Goal: Task Accomplishment & Management: Use online tool/utility

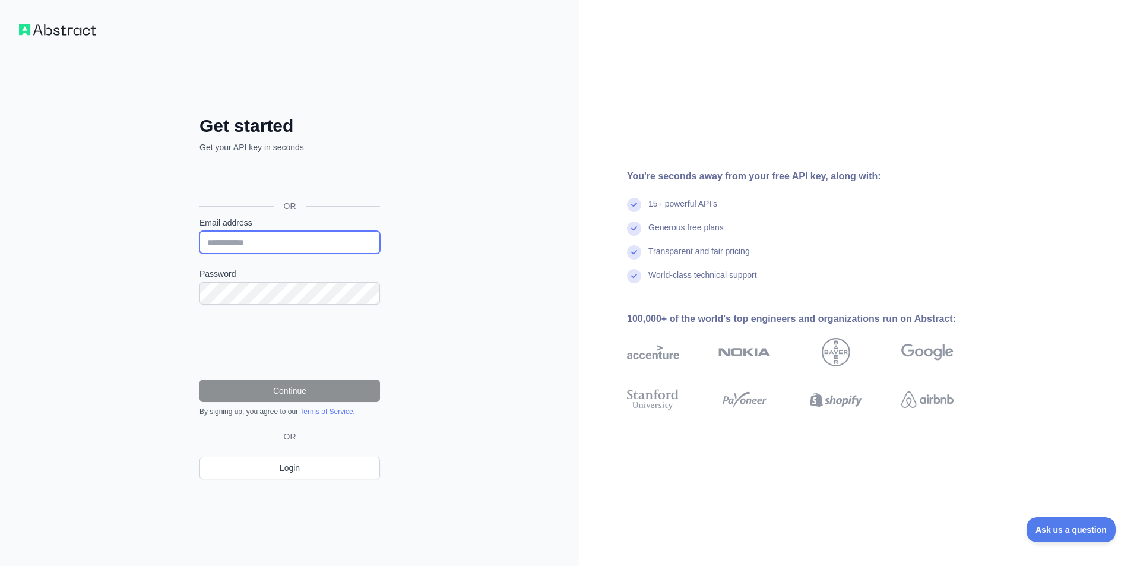
click at [289, 235] on input "Email address" at bounding box center [290, 242] width 181 height 23
type input "**********"
click at [77, 371] on div "**********" at bounding box center [290, 283] width 580 height 566
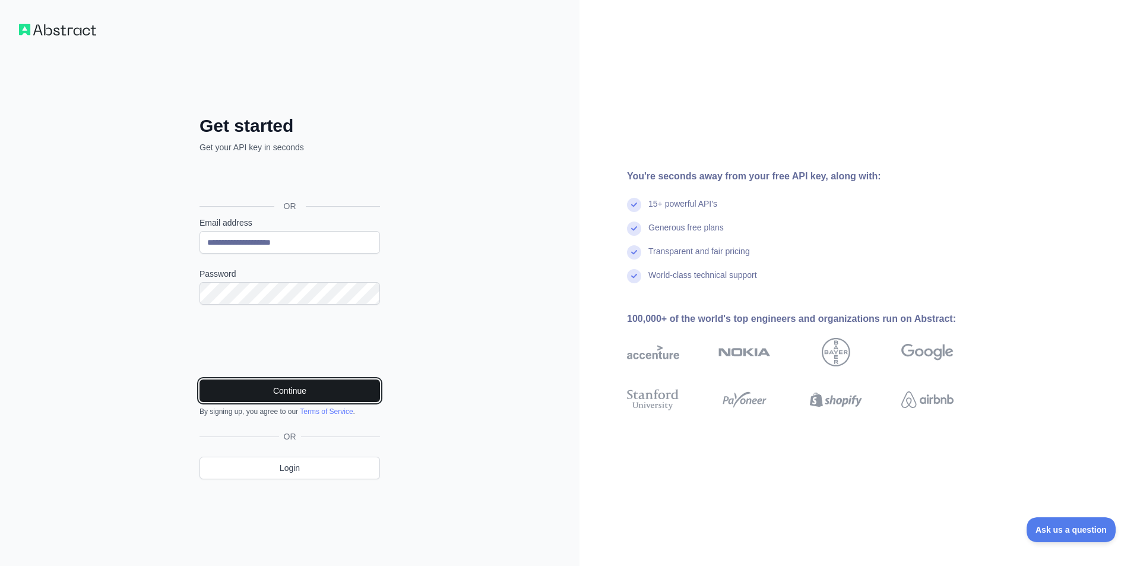
click at [346, 390] on button "Continue" at bounding box center [290, 391] width 181 height 23
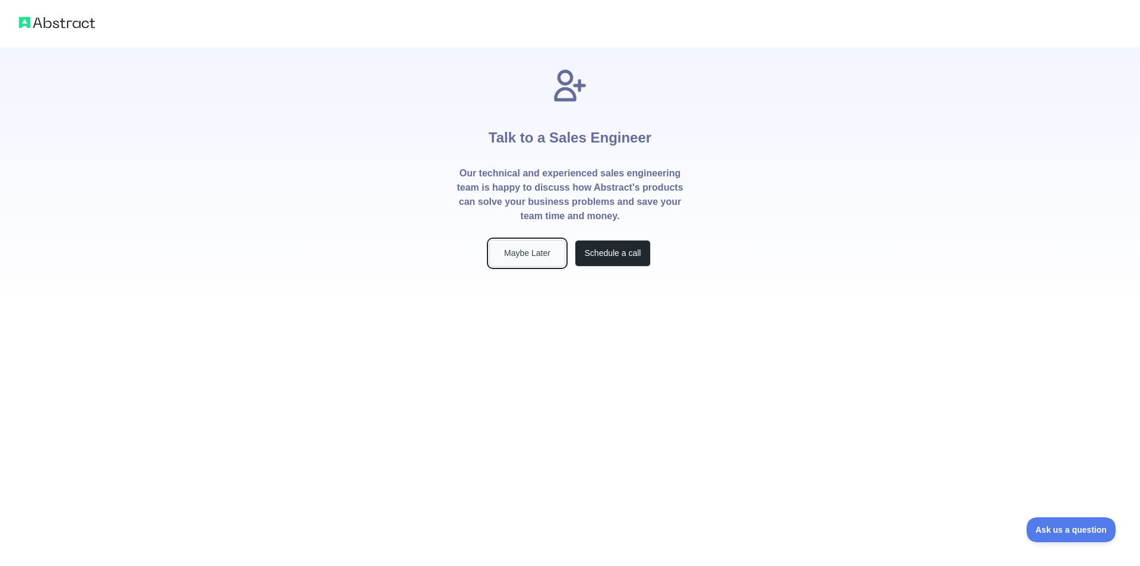
click at [544, 259] on button "Maybe Later" at bounding box center [527, 253] width 76 height 27
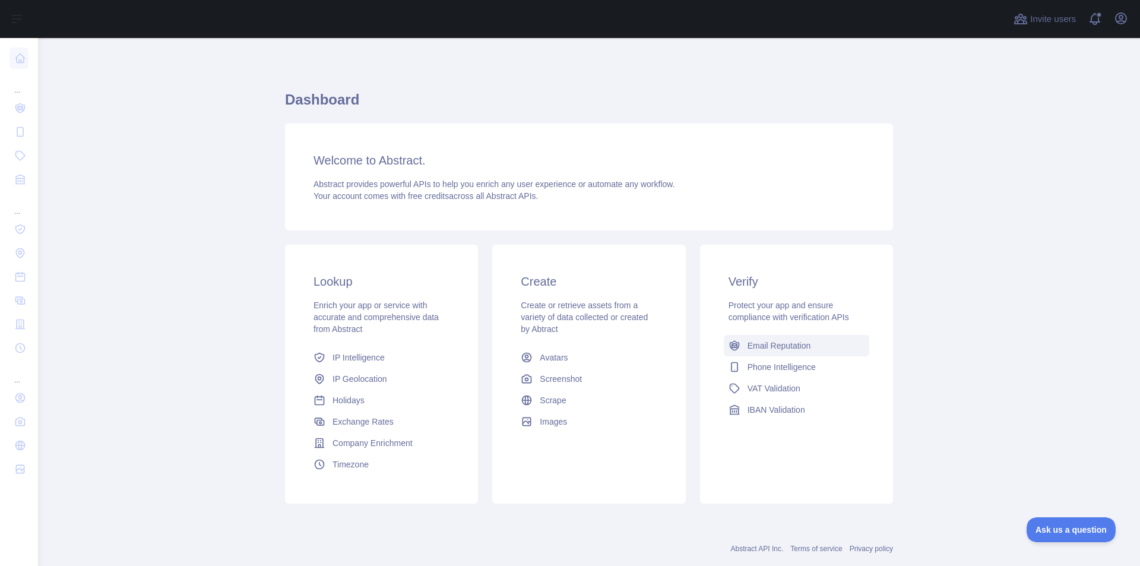
click at [748, 344] on span "Email Reputation" at bounding box center [780, 346] width 64 height 12
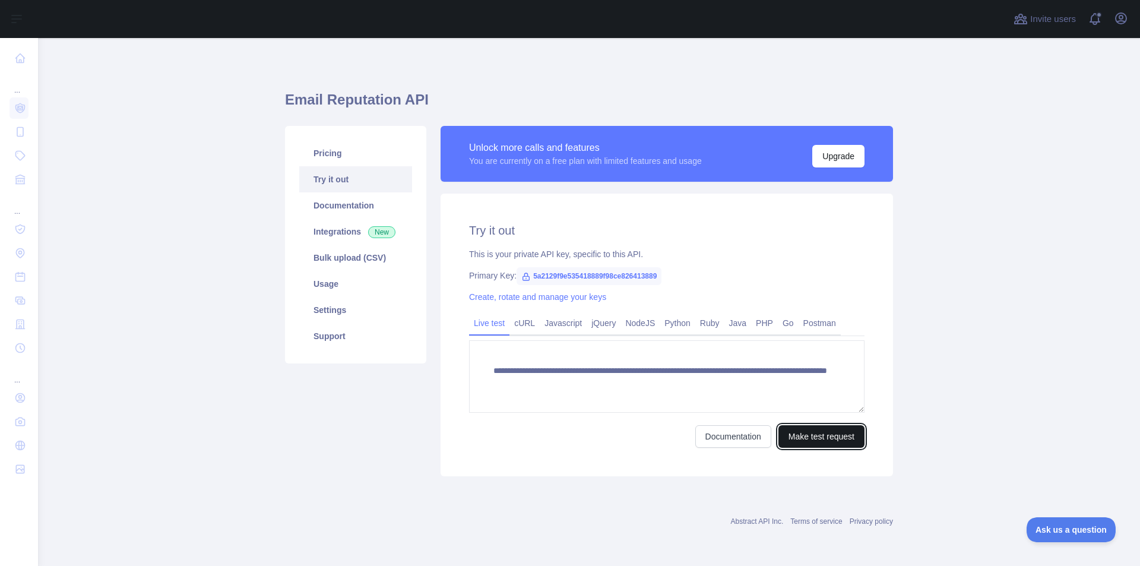
click at [800, 440] on button "Make test request" at bounding box center [822, 436] width 86 height 23
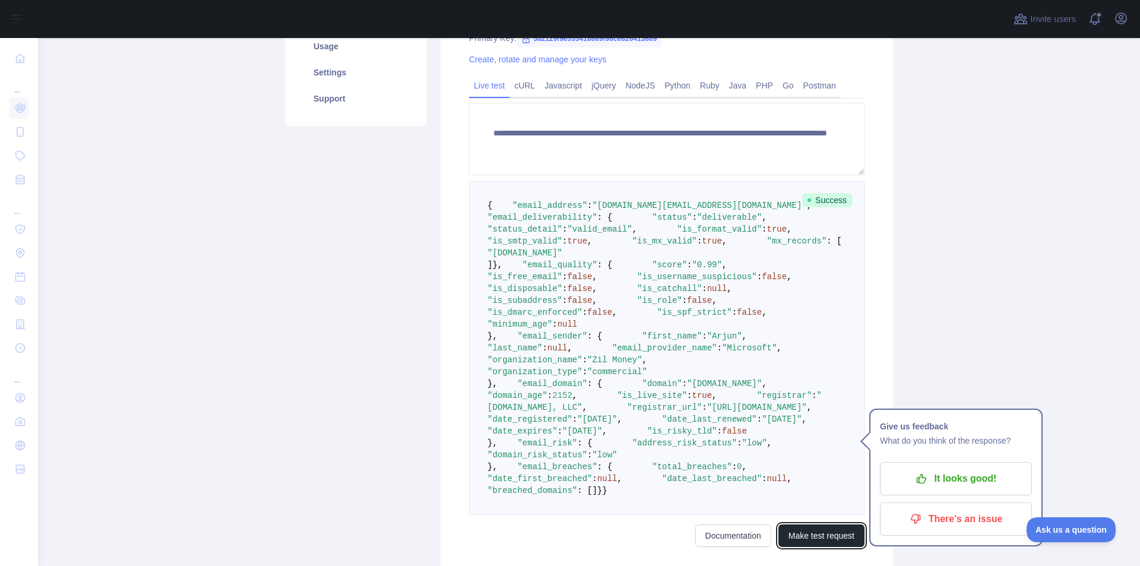
scroll to position [297, 0]
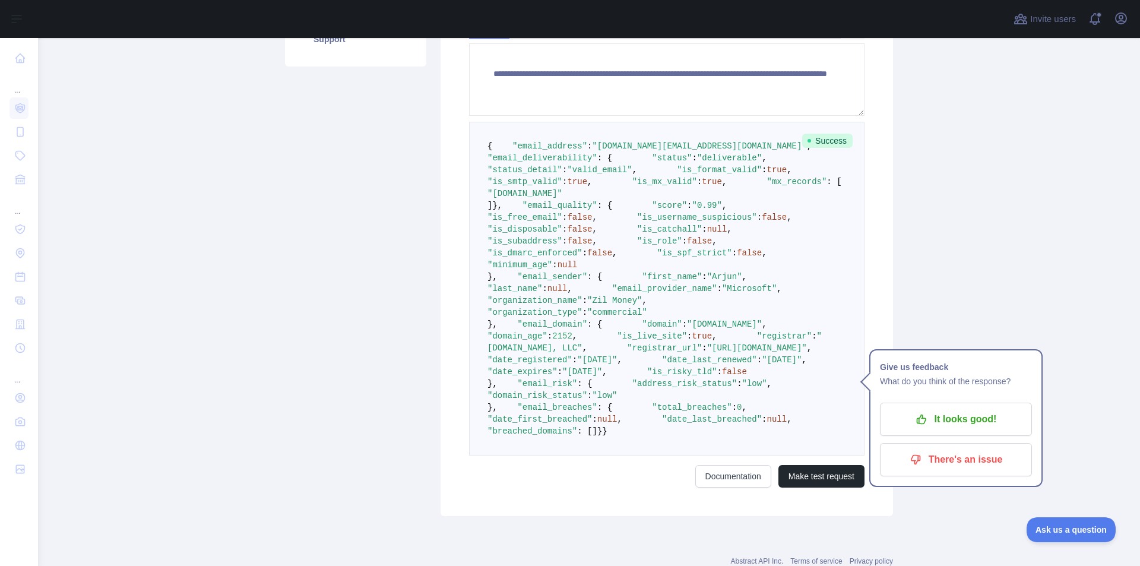
click at [552, 222] on span ""is_free_email"" at bounding box center [525, 218] width 75 height 10
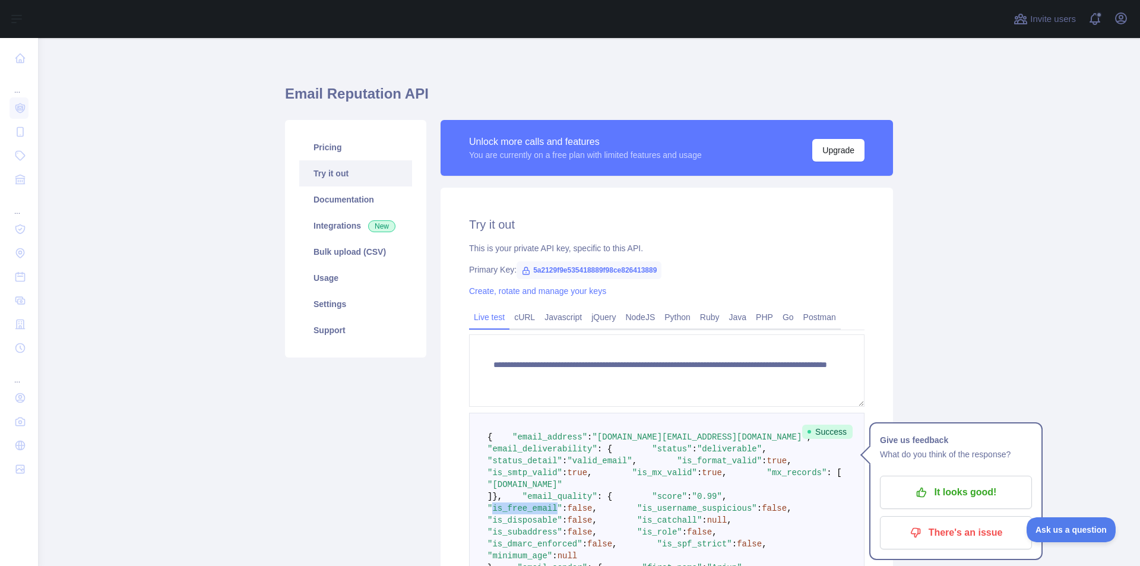
scroll to position [0, 0]
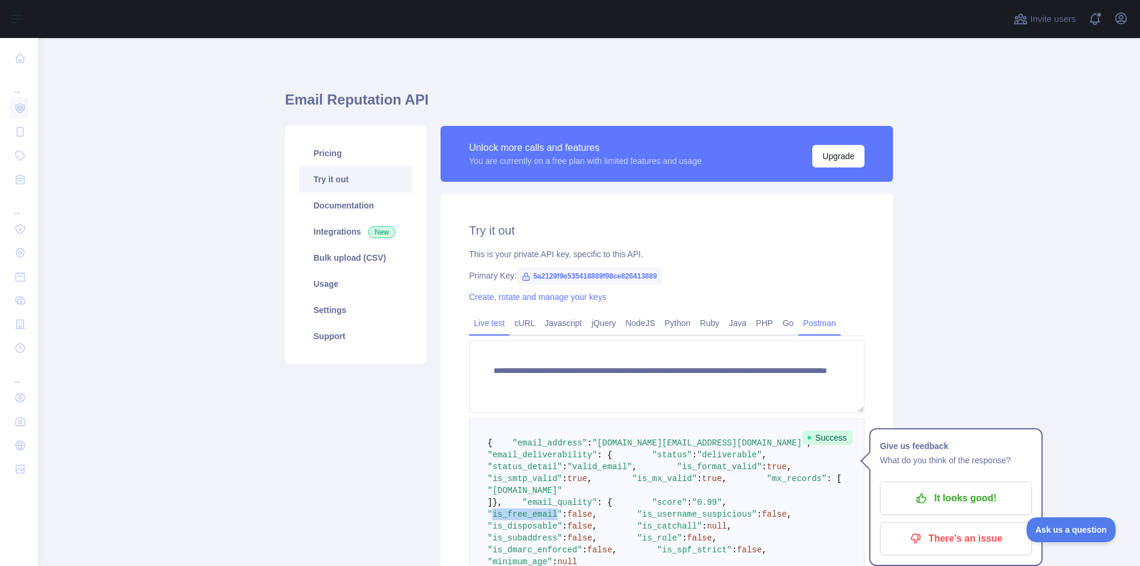
click at [802, 325] on link "Postman" at bounding box center [820, 323] width 42 height 19
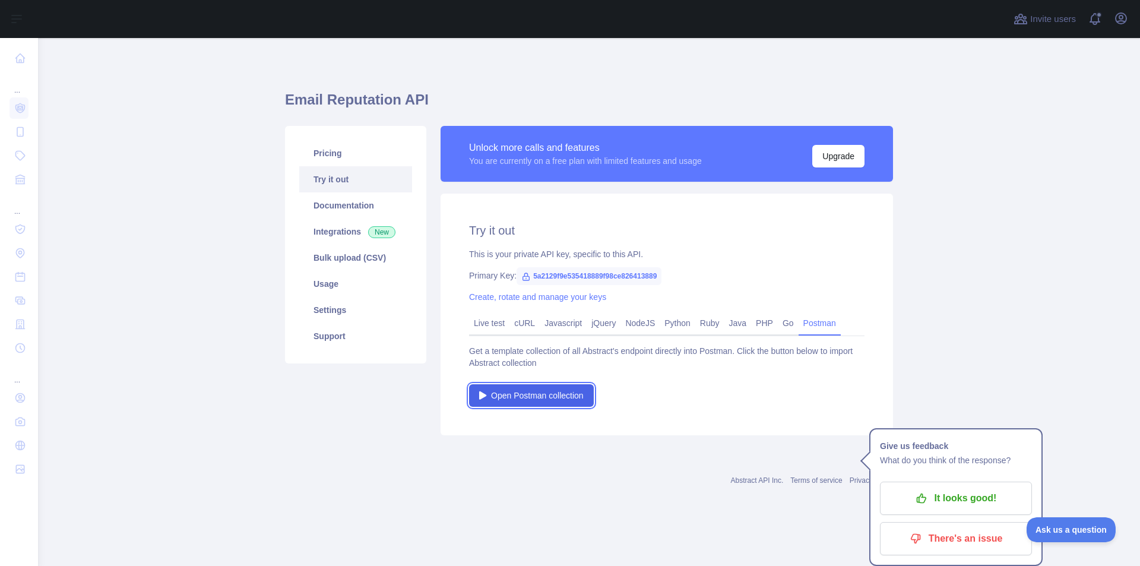
click at [523, 393] on span "Open Postman collection" at bounding box center [537, 396] width 93 height 12
click at [495, 329] on link "Live test" at bounding box center [489, 323] width 40 height 19
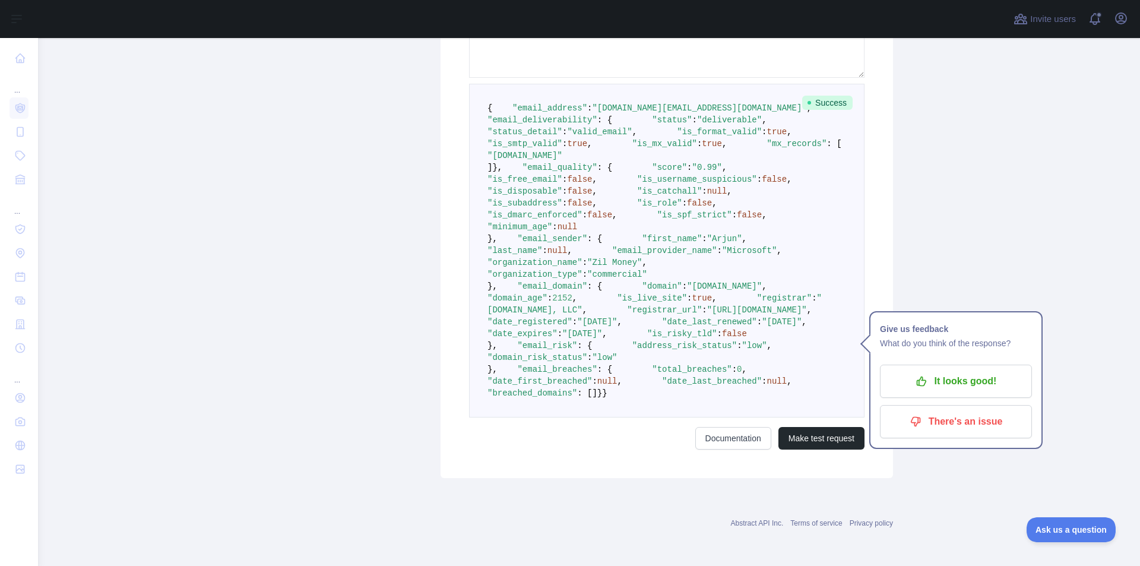
scroll to position [594, 0]
click at [940, 371] on p "It looks good!" at bounding box center [956, 381] width 134 height 20
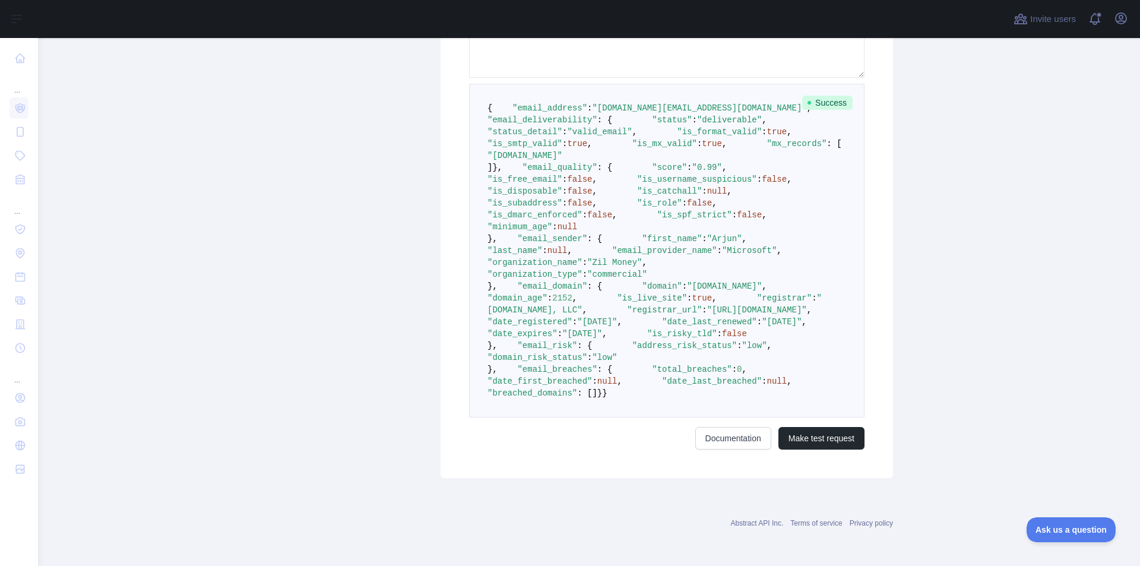
scroll to position [668, 0]
click at [715, 435] on link "Documentation" at bounding box center [734, 438] width 76 height 23
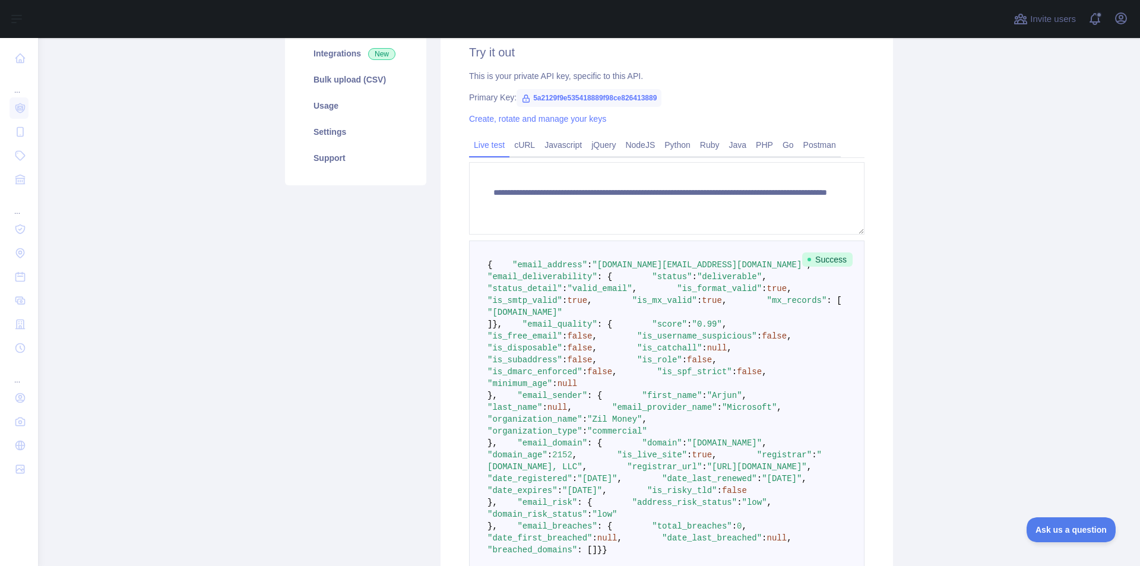
scroll to position [119, 0]
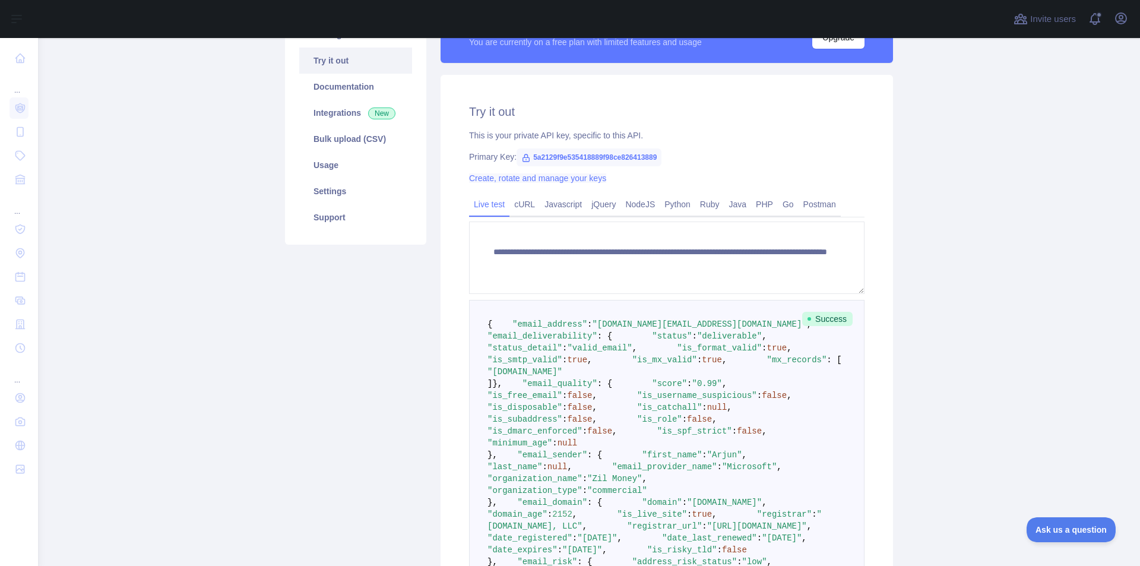
click at [565, 181] on link "Create, rotate and manage your keys" at bounding box center [537, 178] width 137 height 10
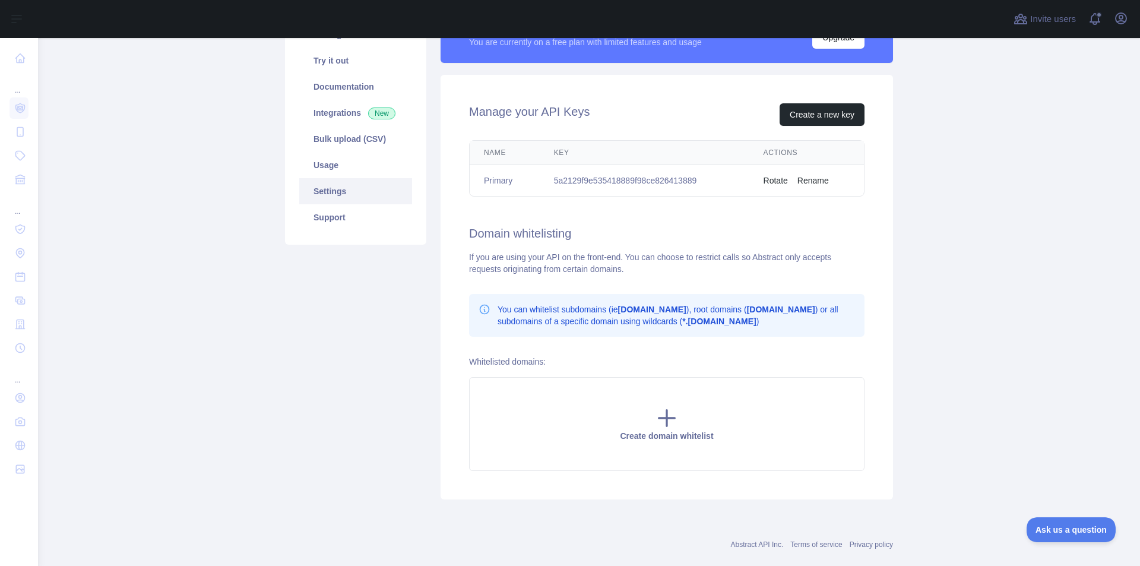
scroll to position [59, 0]
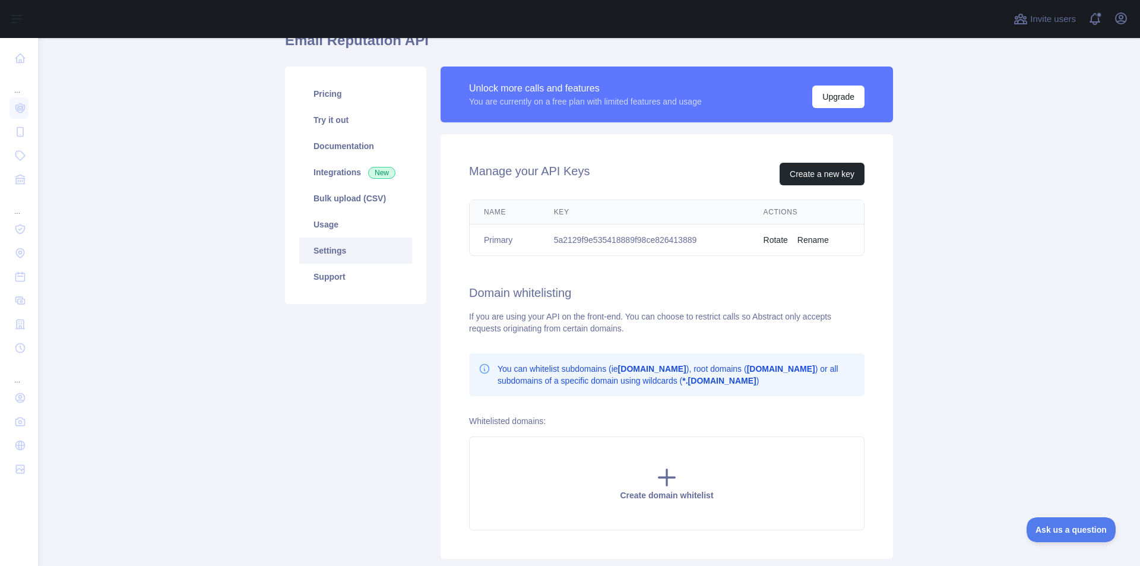
click at [645, 240] on td "5a2129f9e535418889f98ce826413889" at bounding box center [645, 240] width 210 height 31
click at [636, 241] on td "5a2129f9e535418889f98ce826413889" at bounding box center [645, 240] width 210 height 31
copy td "5a2129f9e535418889f98ce826413889"
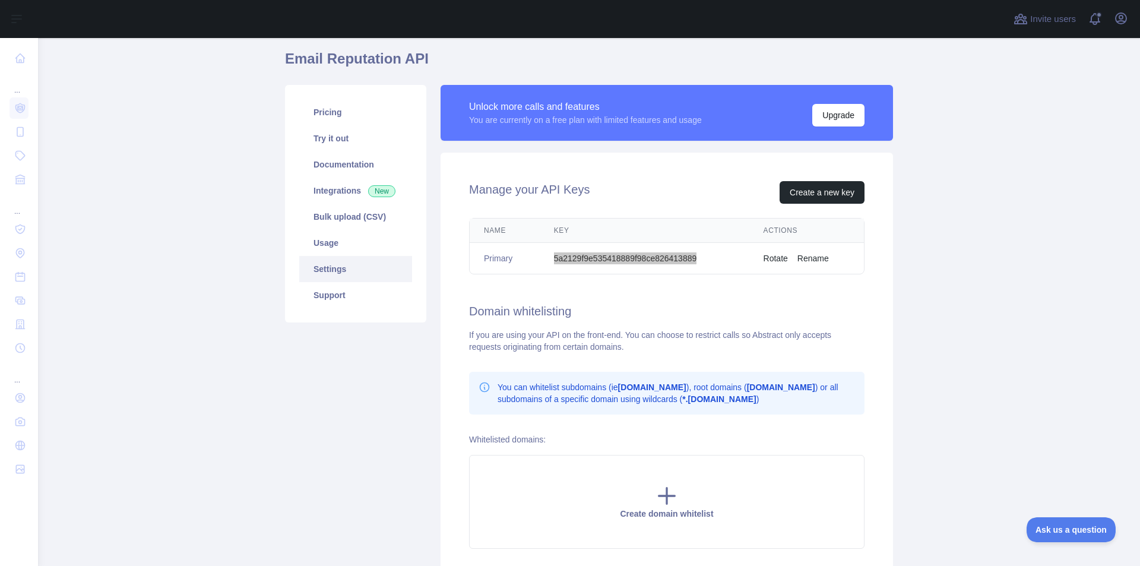
scroll to position [0, 0]
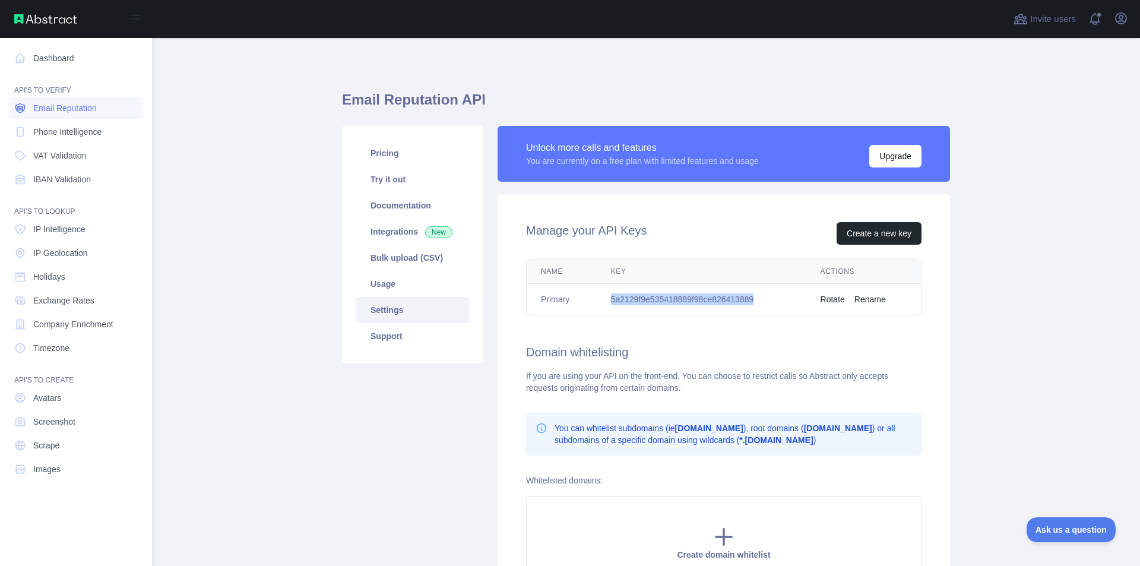
click at [86, 111] on span "Email Reputation" at bounding box center [65, 108] width 64 height 12
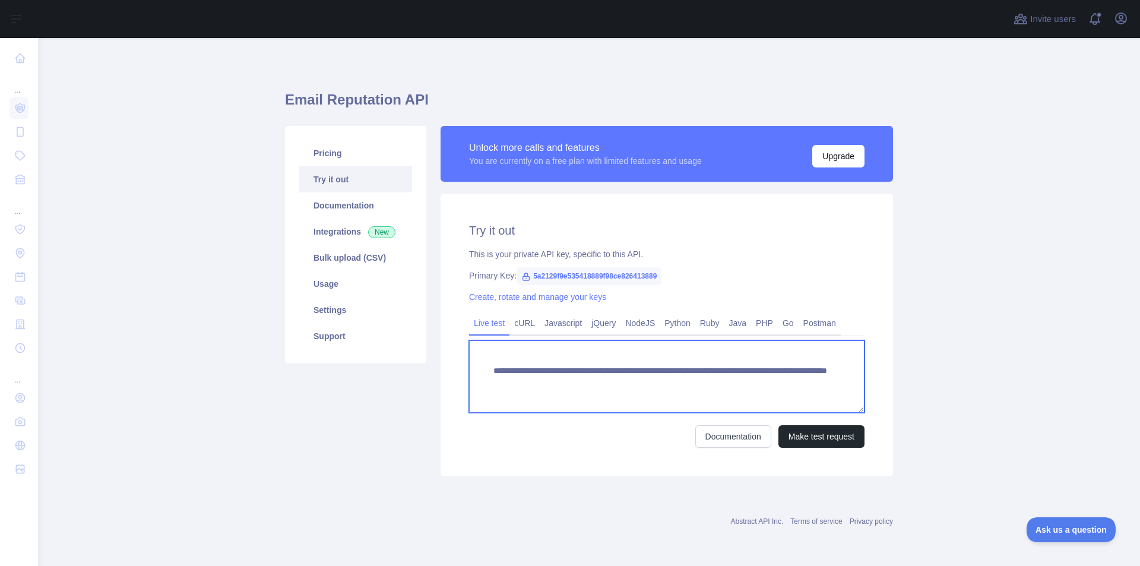
drag, startPoint x: 489, startPoint y: 370, endPoint x: 807, endPoint y: 411, distance: 320.4
click at [807, 411] on textarea "**********" at bounding box center [667, 376] width 396 height 72
